Goal: Information Seeking & Learning: Learn about a topic

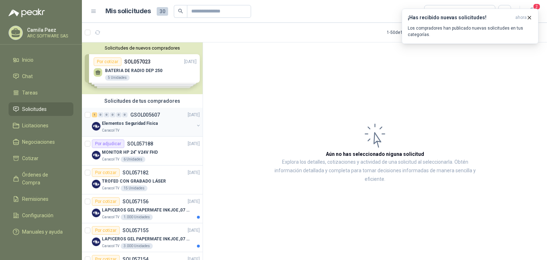
click at [143, 122] on p "Elementos Seguridad Fisica" at bounding box center [130, 123] width 56 height 7
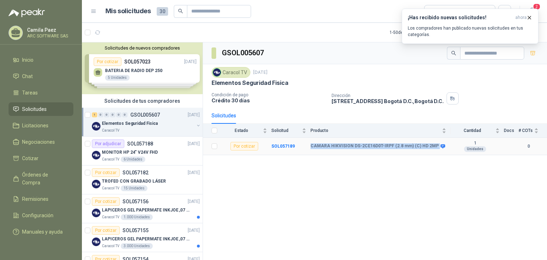
drag, startPoint x: 433, startPoint y: 142, endPoint x: 313, endPoint y: 144, distance: 119.3
click at [311, 144] on div "CAMARA HIKVISION DS-2CE16D0T-IRPF (2.8 mm) (C) HD 2MP" at bounding box center [377, 146] width 134 height 6
copy div "CAMARA HIKVISION DS-2CE16D0T-IRPF (2.8 mm) (C) HD 2MP"
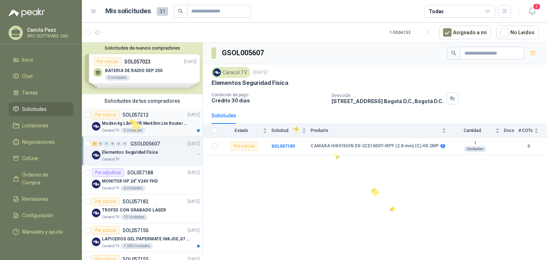
click at [130, 120] on p "Moden 4g Libre Wifi Mw43tm Lte Router Móvil Internet 5ghz ALCATEL DESBLOQUEADO" at bounding box center [146, 123] width 89 height 7
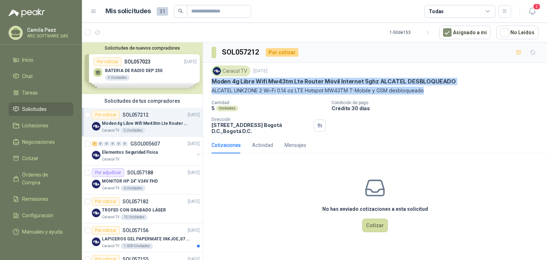
drag, startPoint x: 431, startPoint y: 91, endPoint x: 207, endPoint y: 80, distance: 224.6
click at [207, 80] on div "Caracol TV [DATE] Moden 4g Libre Wifi Mw43tm Lte Router Móvil Internet 5ghz ALC…" at bounding box center [375, 100] width 344 height 74
copy div "Moden 4g Libre Wifi Mw43tm Lte Router Móvil Internet 5ghz ALCATEL DESBLOQUEADO …"
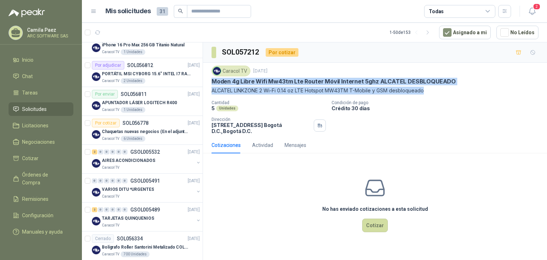
scroll to position [342, 0]
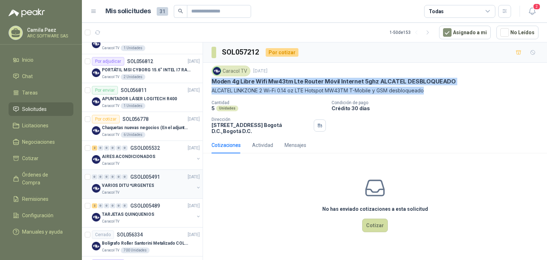
click at [161, 183] on div "VARIOS DITU *URGENTES" at bounding box center [148, 185] width 92 height 9
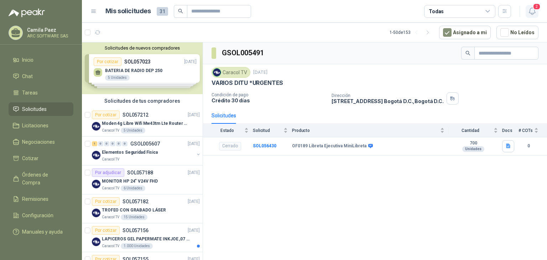
click at [535, 10] on icon "button" at bounding box center [532, 11] width 9 height 9
